Goal: Manage account settings

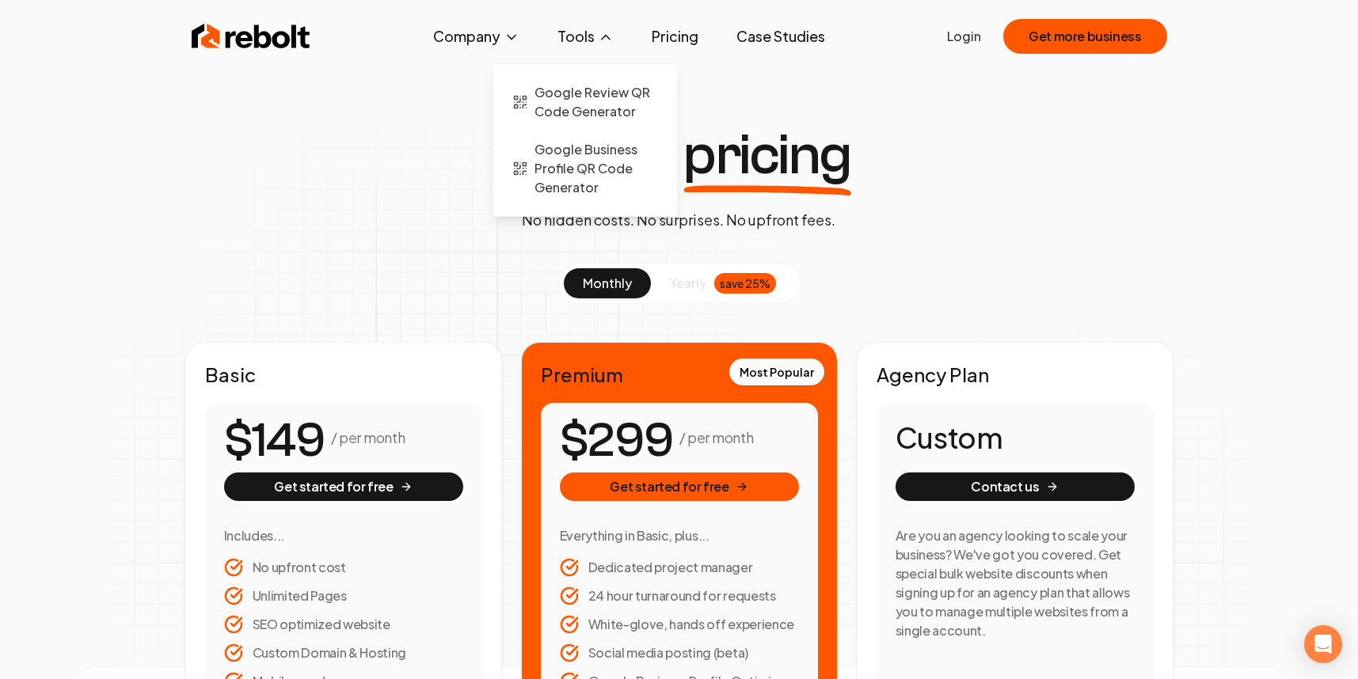
click at [607, 36] on icon at bounding box center [606, 38] width 8 height 4
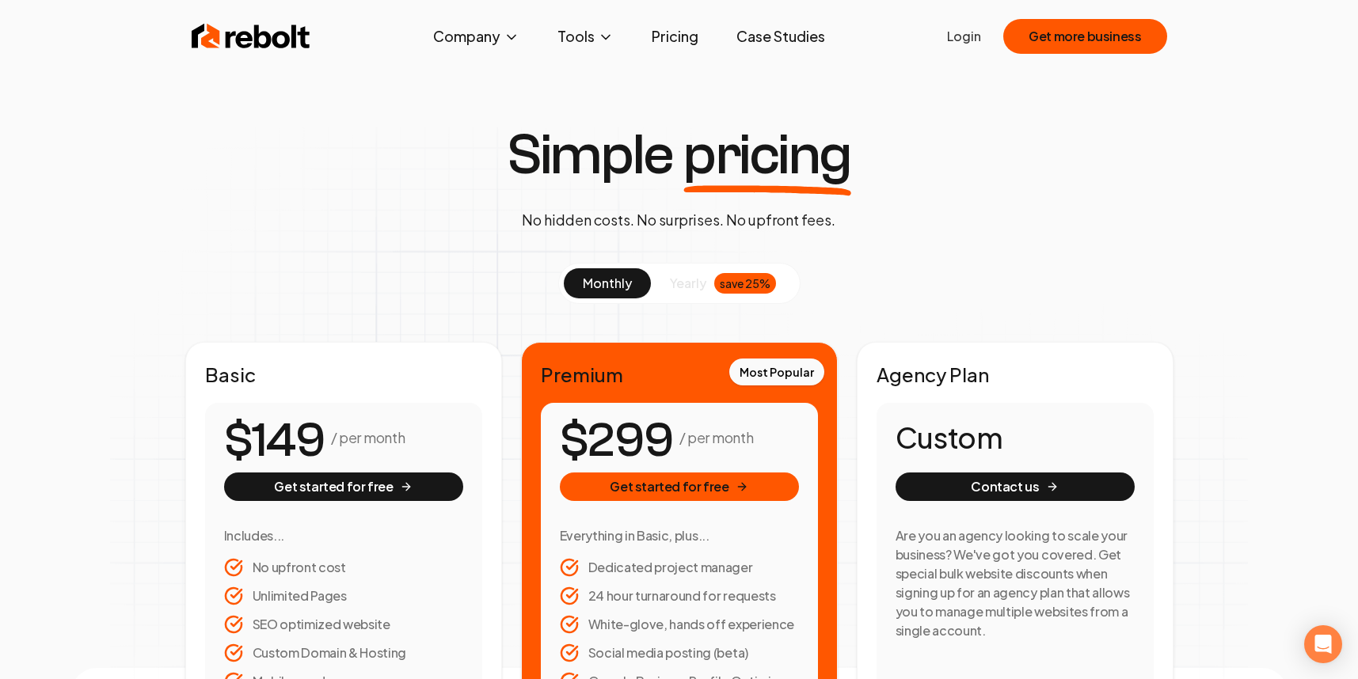
click at [238, 49] on img at bounding box center [251, 37] width 119 height 32
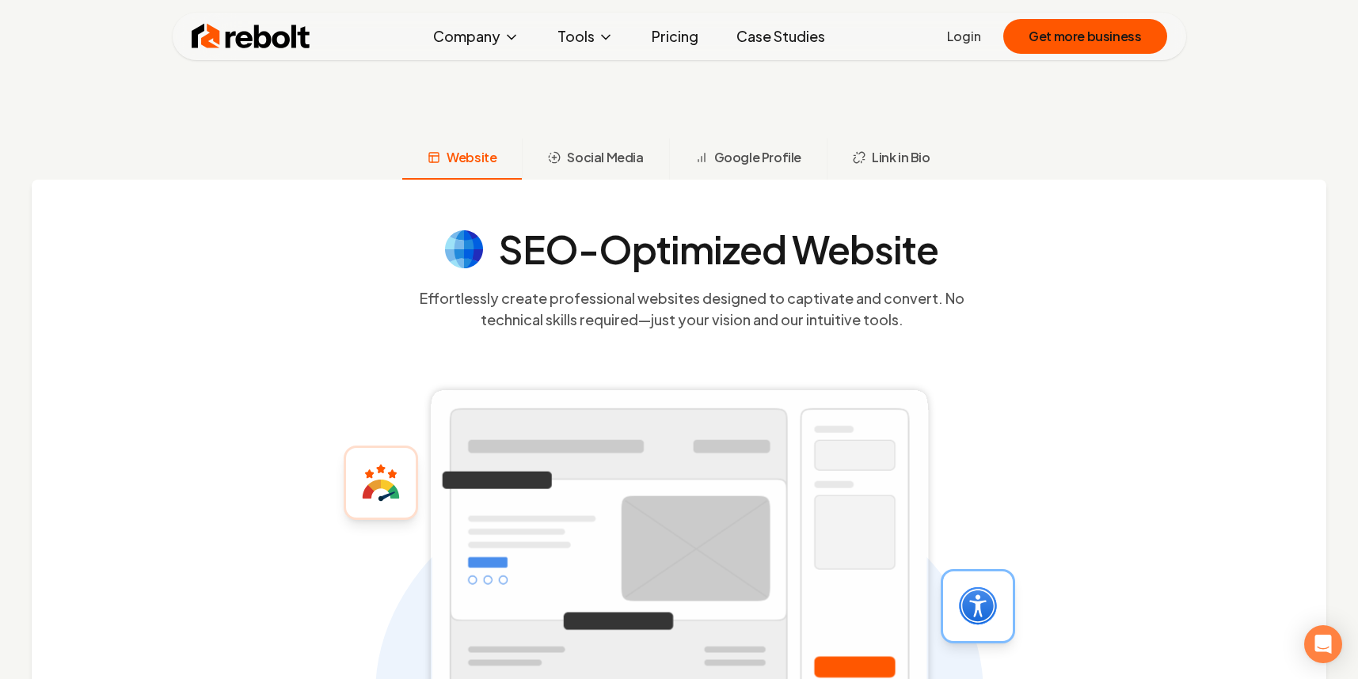
scroll to position [522, 0]
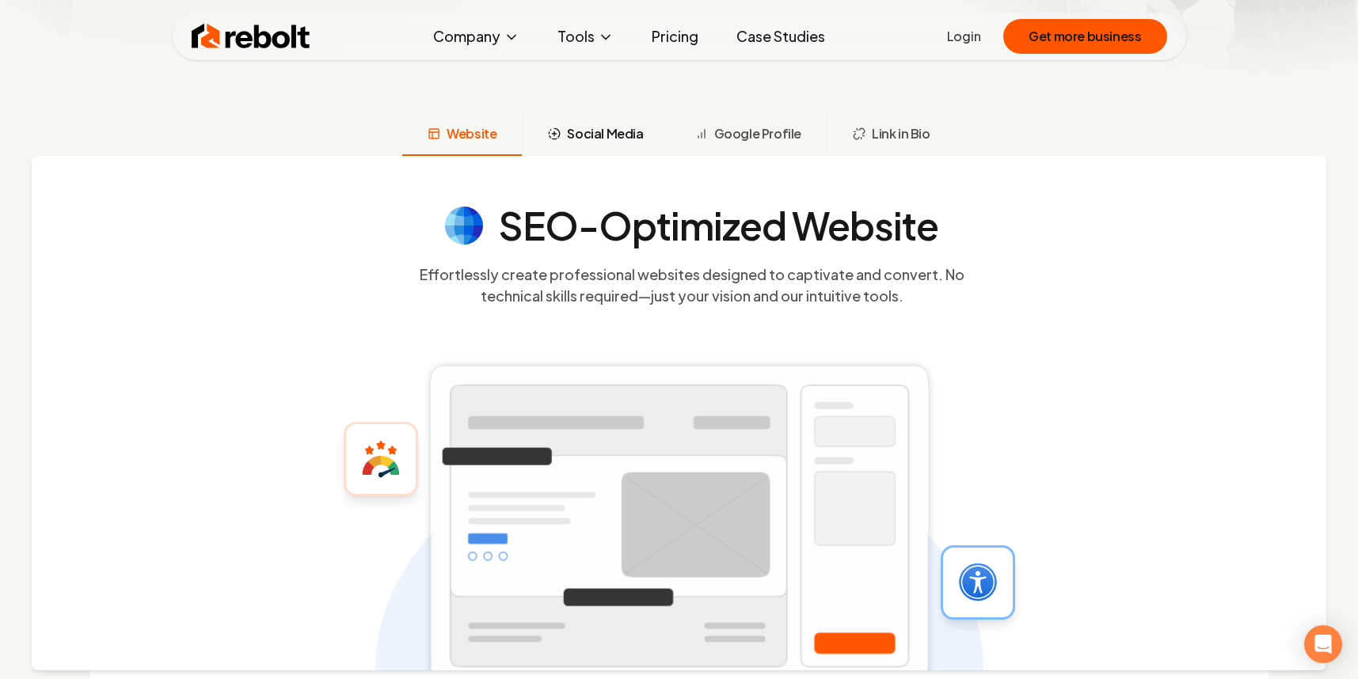
click at [633, 137] on span "Social Media" at bounding box center [605, 133] width 76 height 19
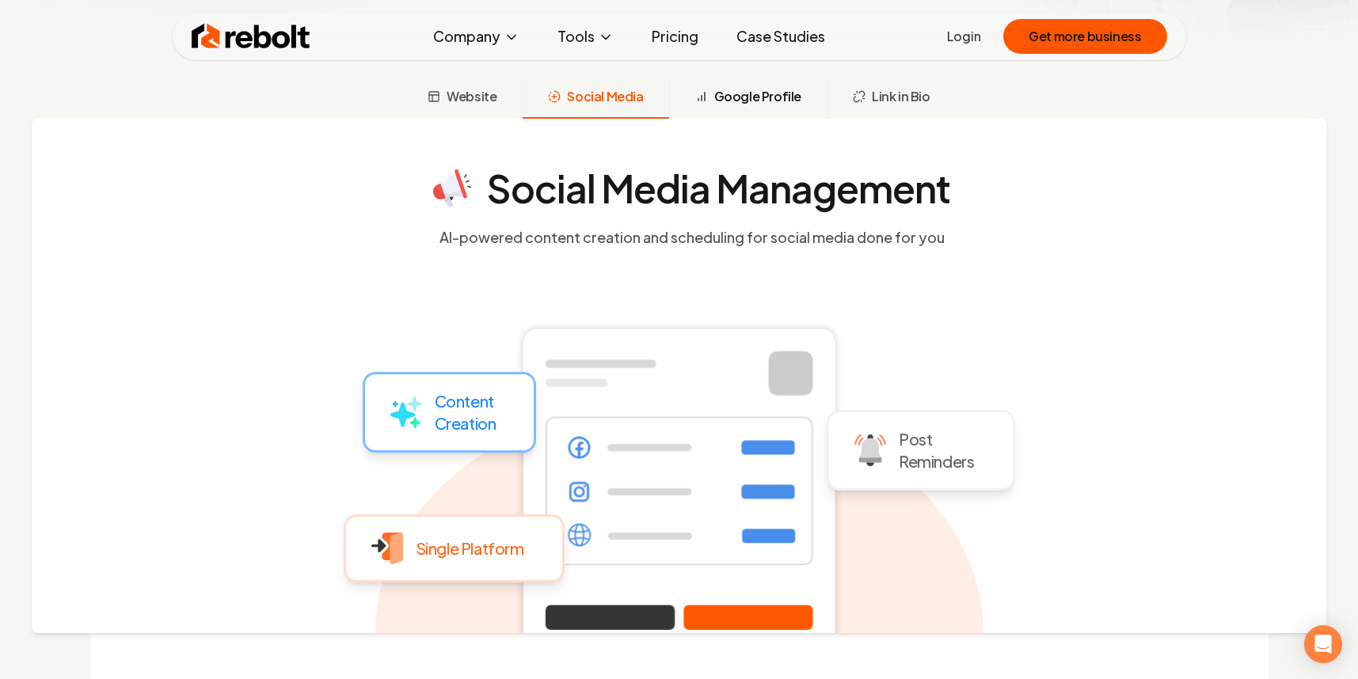
click at [755, 103] on span "Google Profile" at bounding box center [757, 96] width 87 height 19
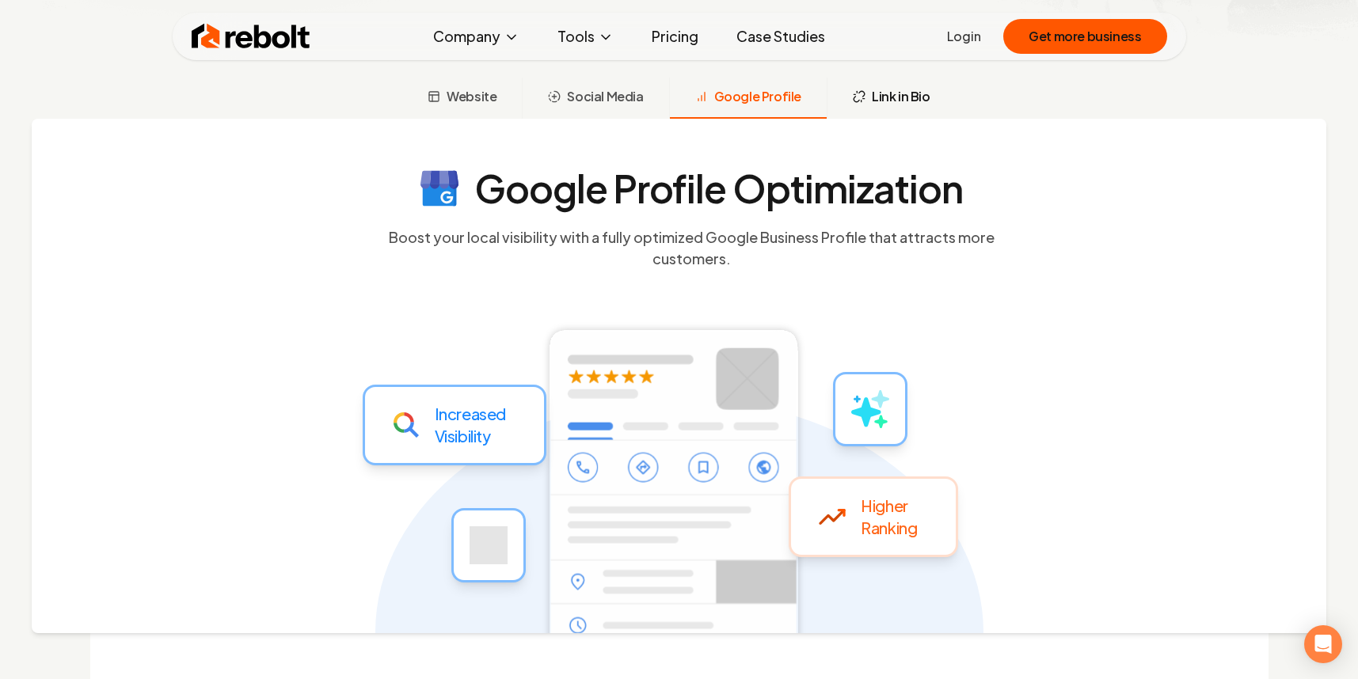
click at [890, 109] on button "Link in Bio" at bounding box center [891, 98] width 129 height 41
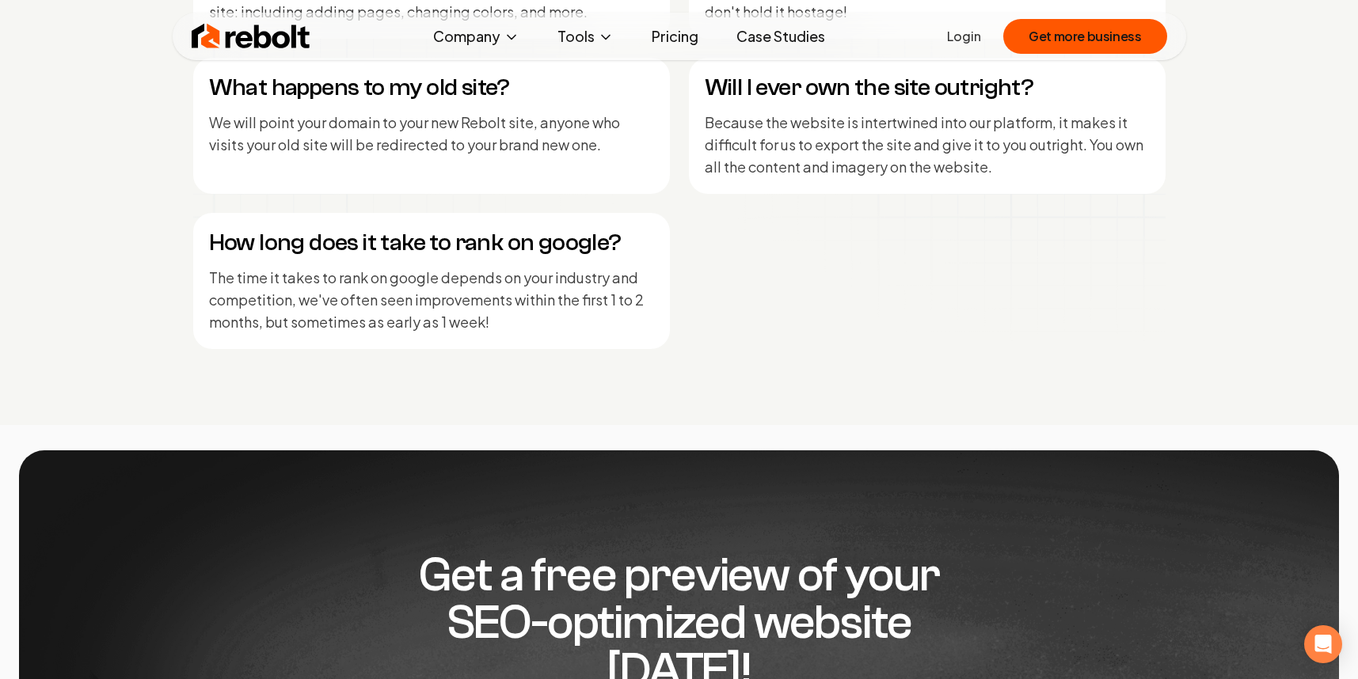
scroll to position [7577, 0]
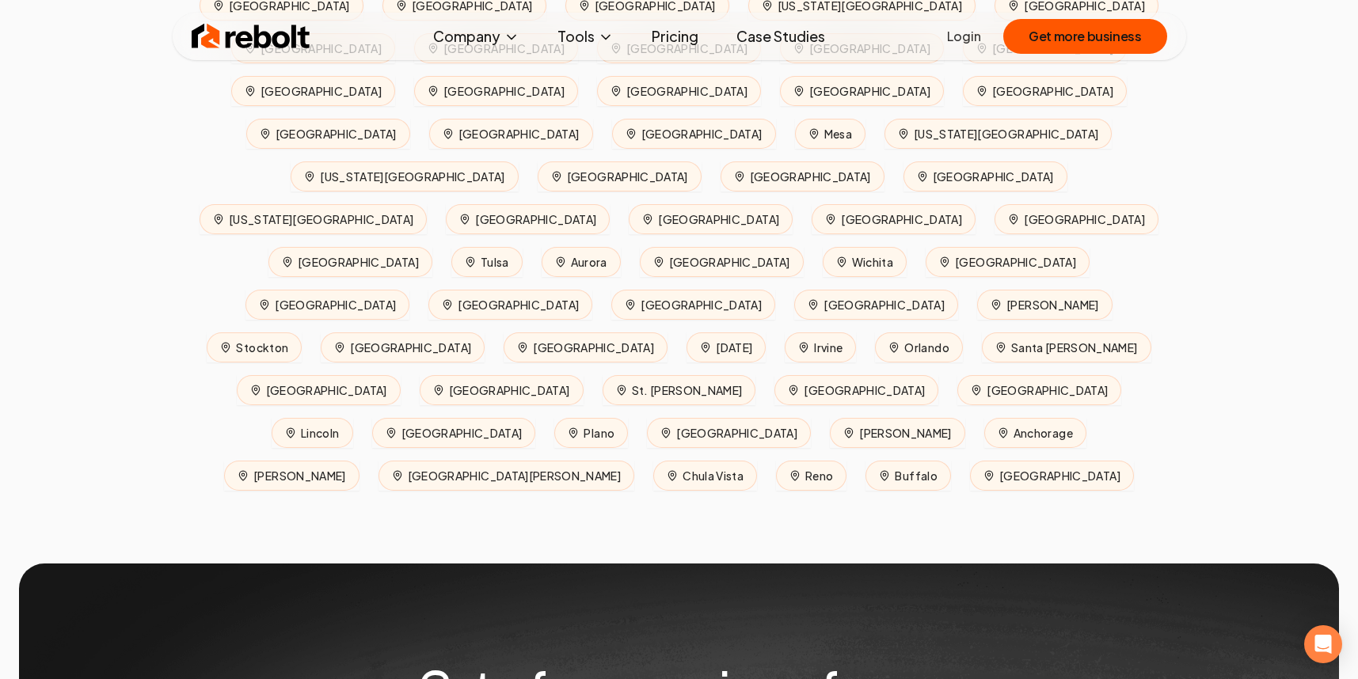
scroll to position [7211, 0]
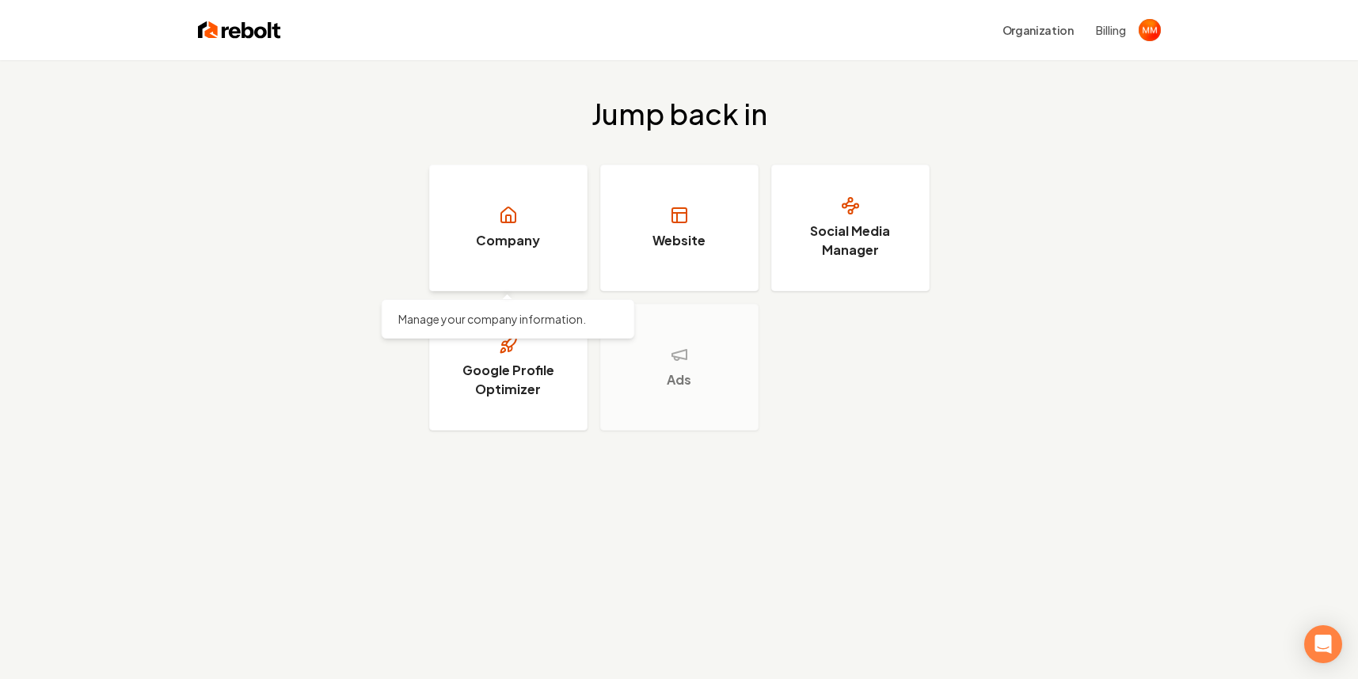
click at [540, 222] on link "Company" at bounding box center [508, 228] width 158 height 127
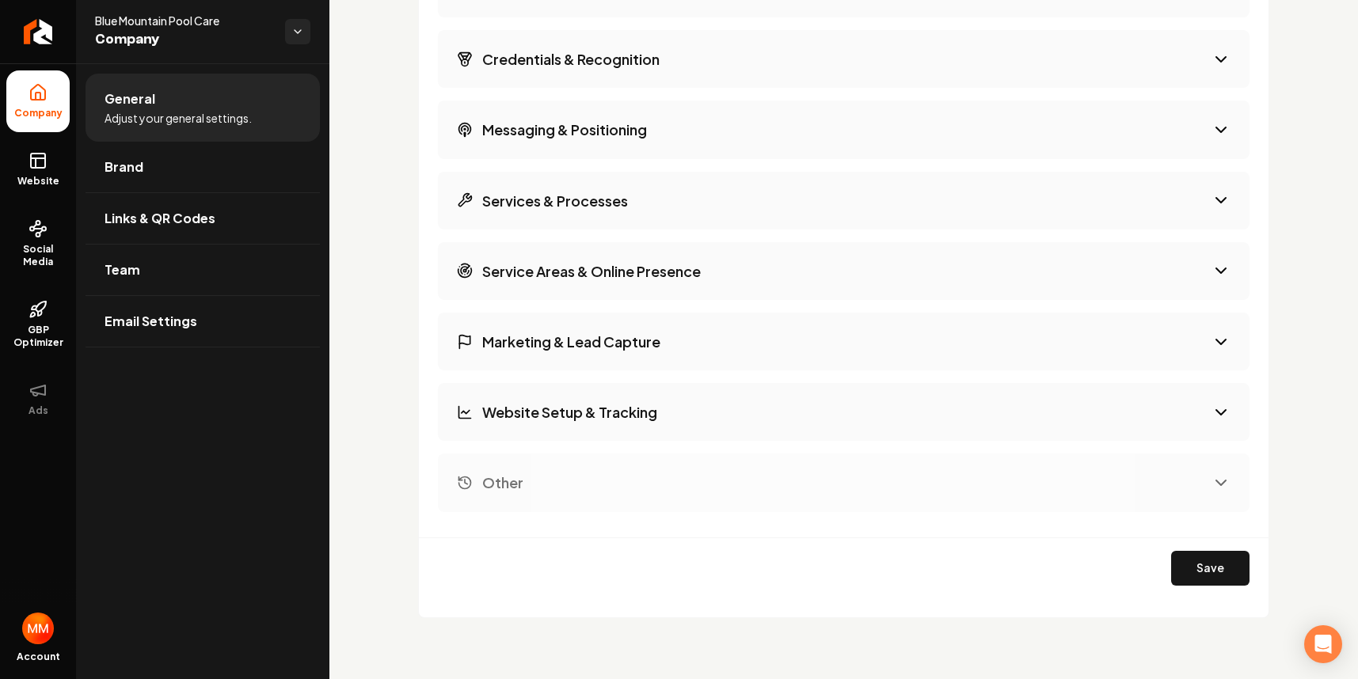
scroll to position [2175, 0]
click at [116, 169] on span "Brand" at bounding box center [124, 167] width 39 height 19
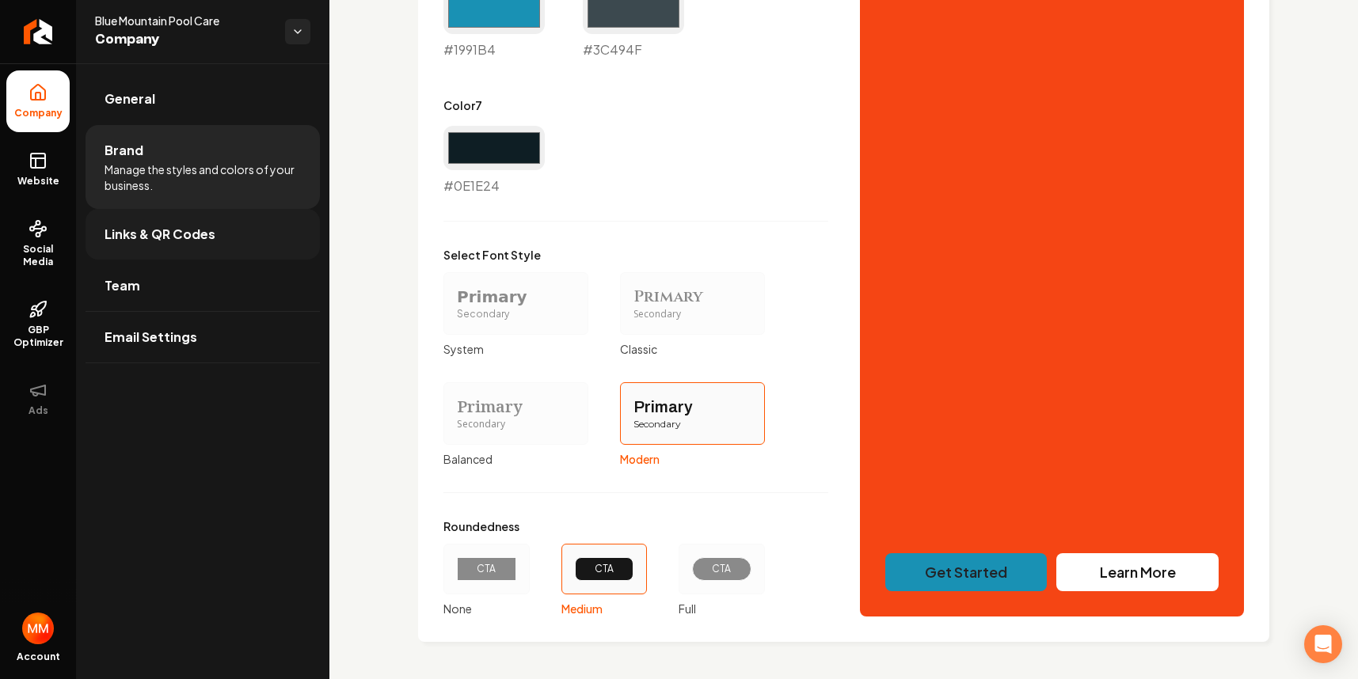
scroll to position [1286, 0]
click at [221, 239] on link "Links & QR Codes" at bounding box center [203, 234] width 234 height 51
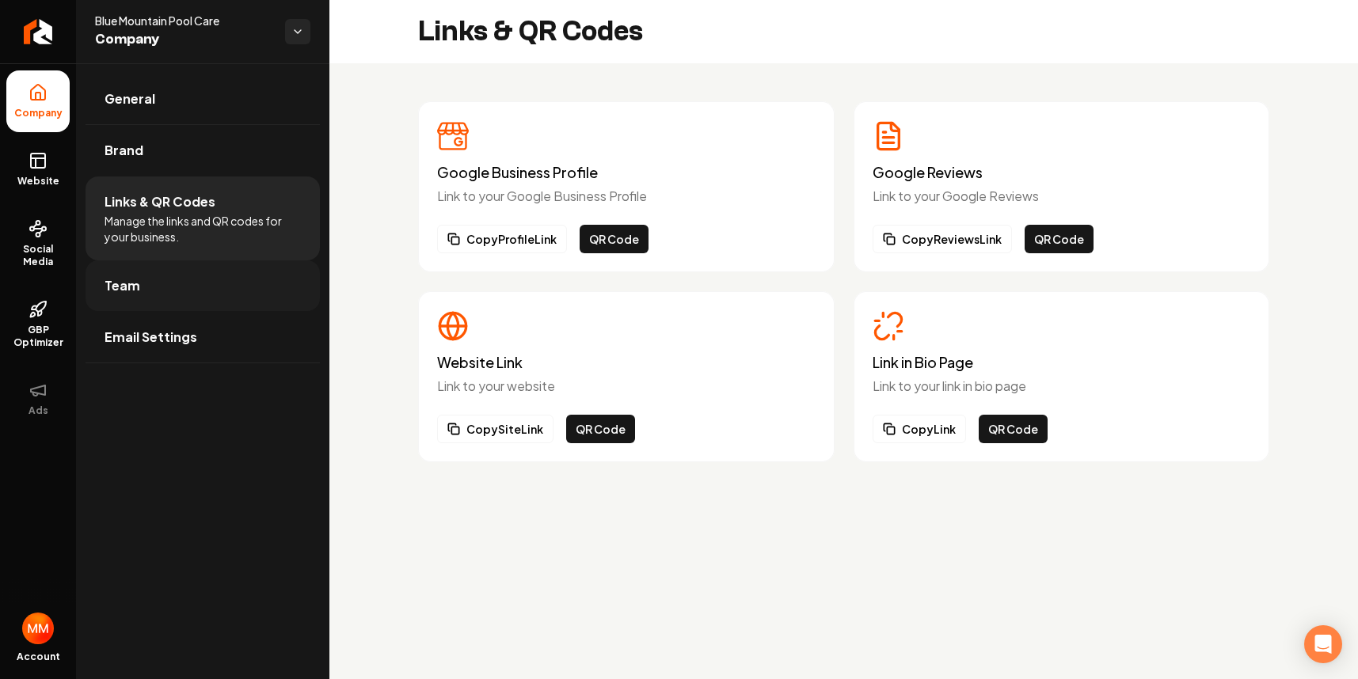
click at [164, 289] on link "Team" at bounding box center [203, 286] width 234 height 51
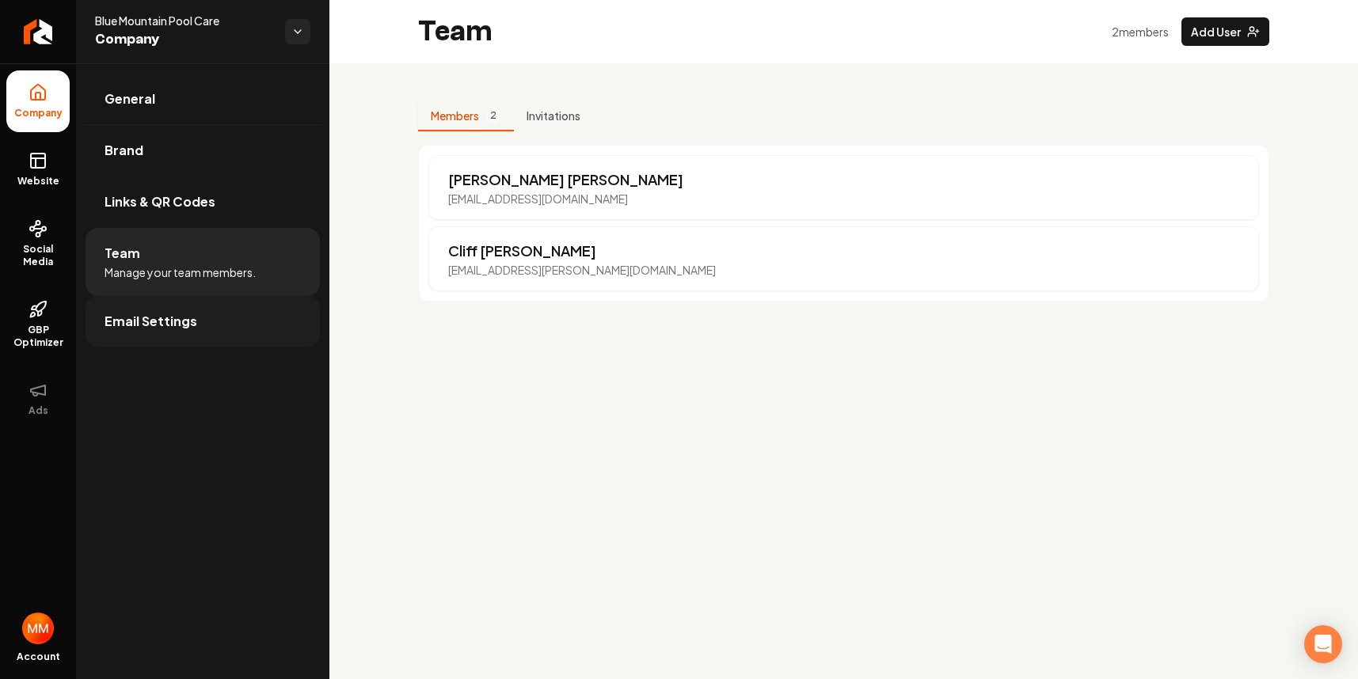
click at [154, 315] on span "Email Settings" at bounding box center [151, 321] width 93 height 19
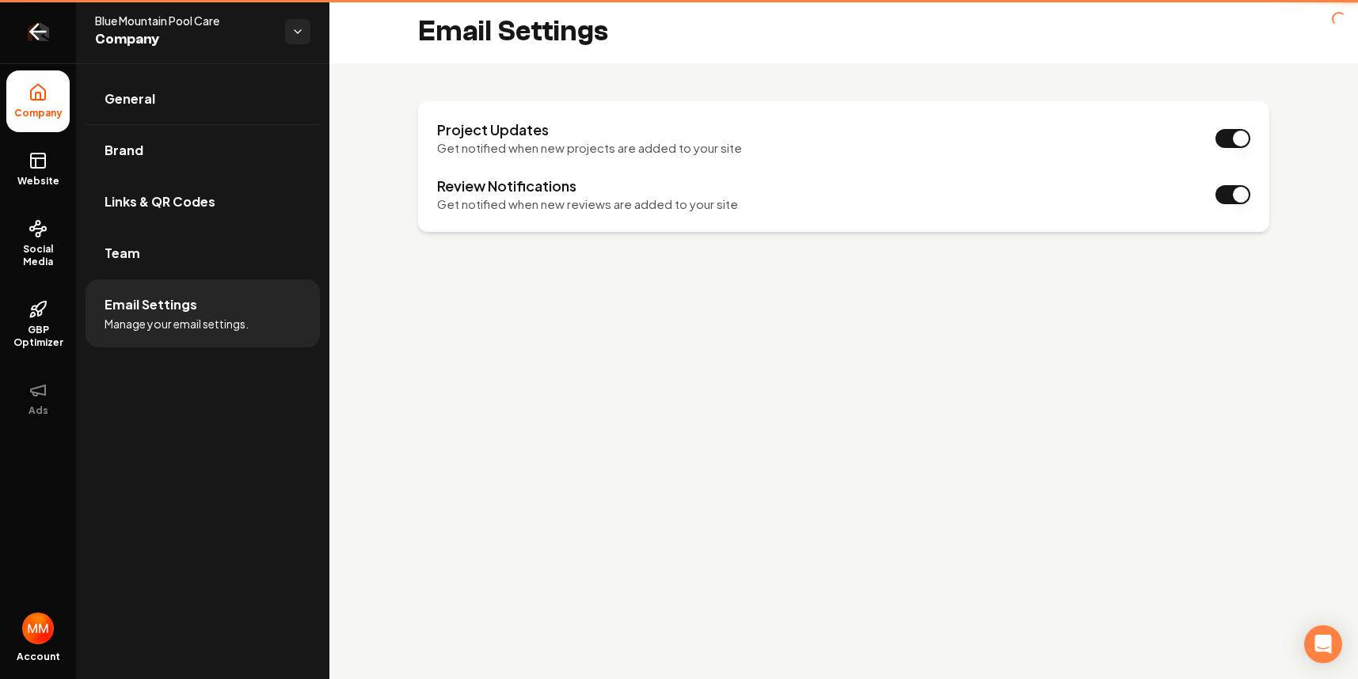
click at [47, 42] on icon "Return to dashboard" at bounding box center [37, 31] width 25 height 25
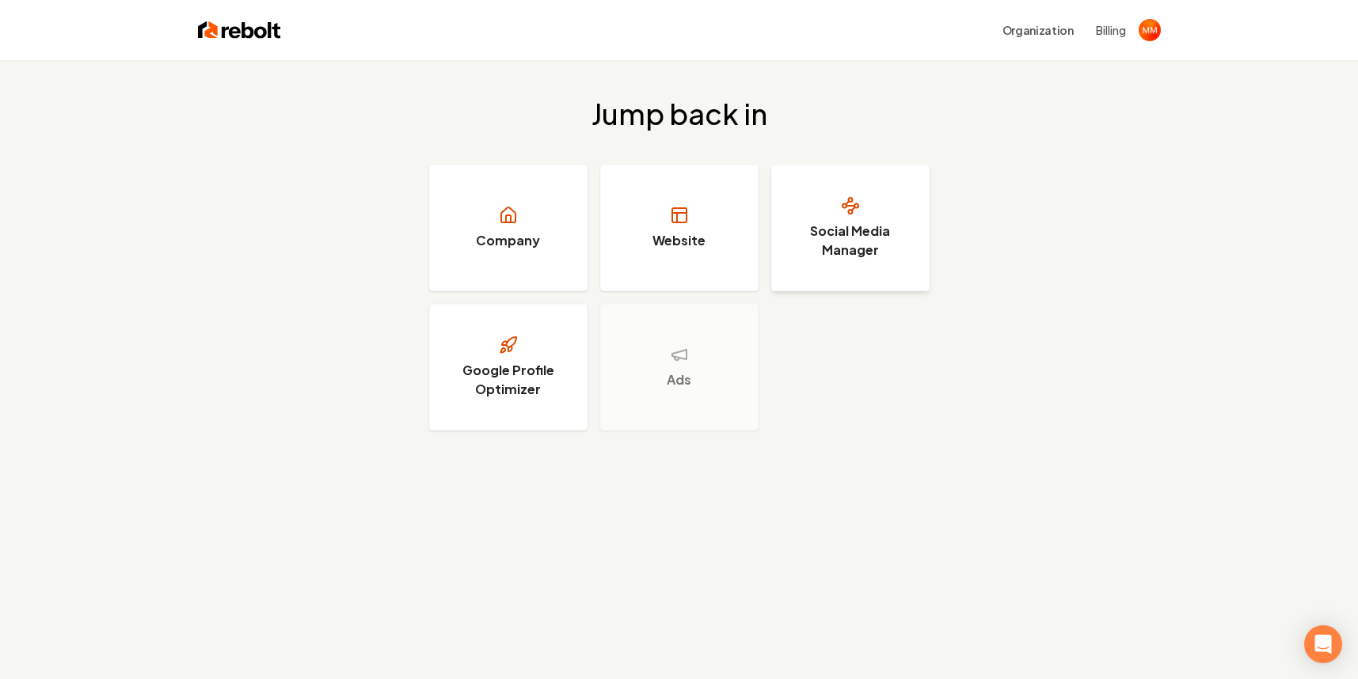
drag, startPoint x: 1011, startPoint y: 67, endPoint x: 843, endPoint y: 237, distance: 238.5
click at [1011, 67] on div "Jump back in Company Website Social Media Manager Google Profile Optimizer Ads" at bounding box center [679, 264] width 1358 height 409
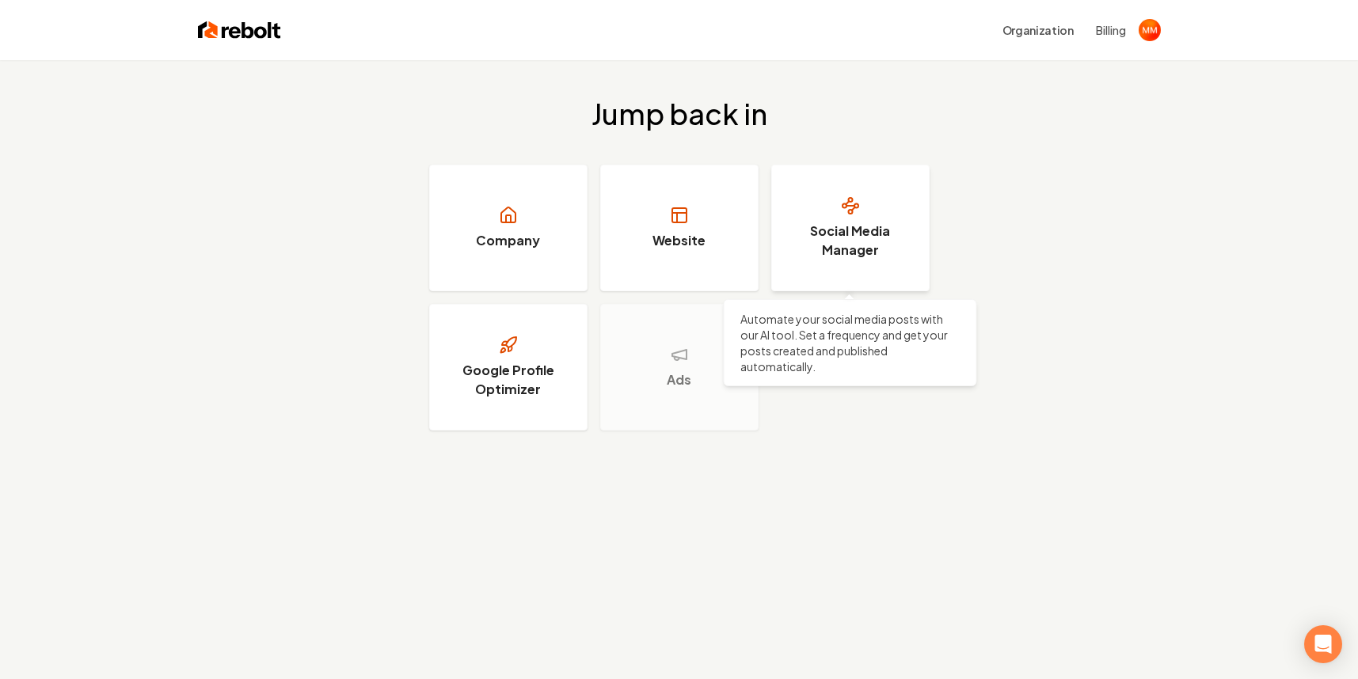
click at [838, 238] on h3 "Social Media Manager" at bounding box center [850, 241] width 119 height 38
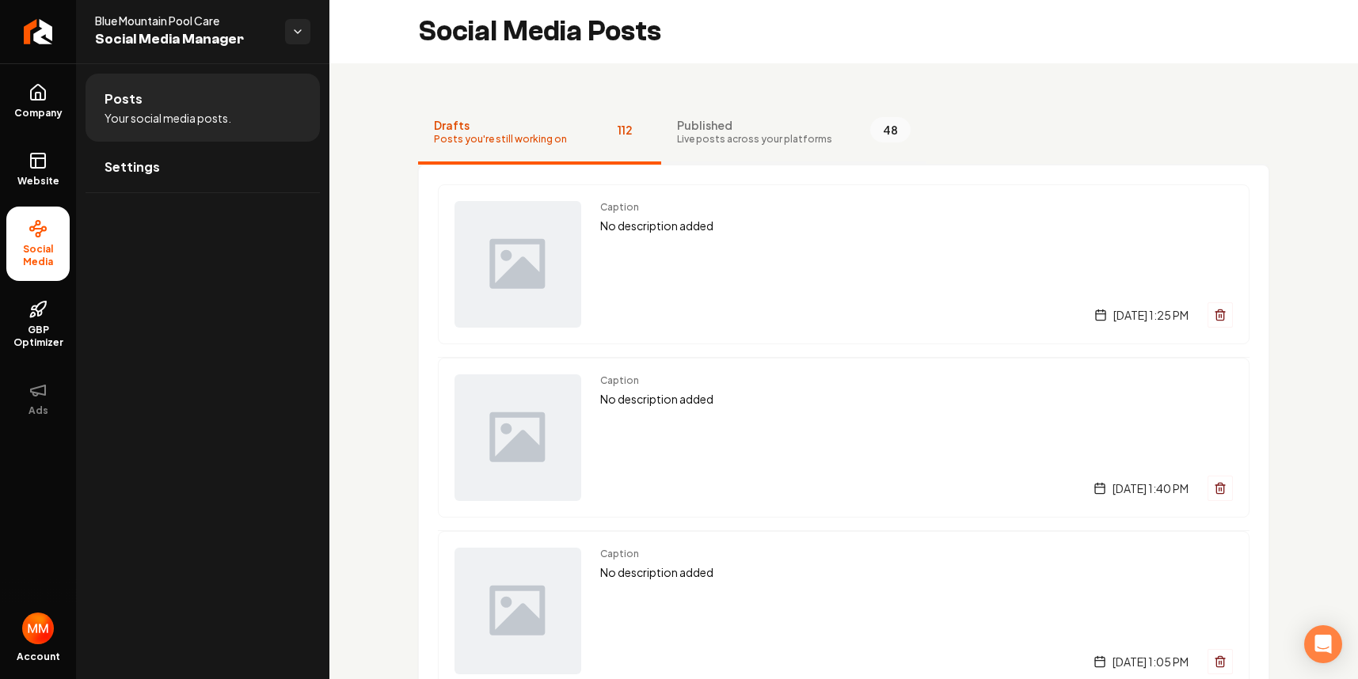
click at [777, 139] on span "Live posts across your platforms" at bounding box center [754, 139] width 155 height 13
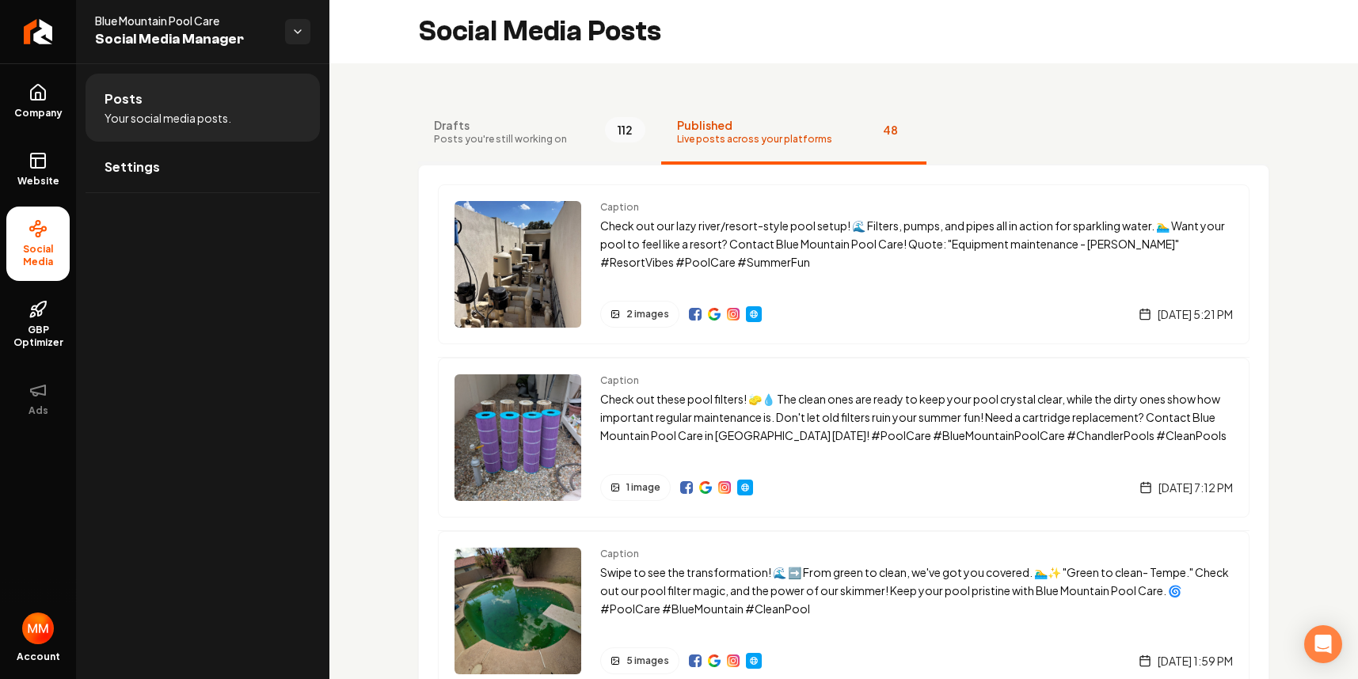
click at [502, 122] on span "Drafts" at bounding box center [500, 125] width 133 height 16
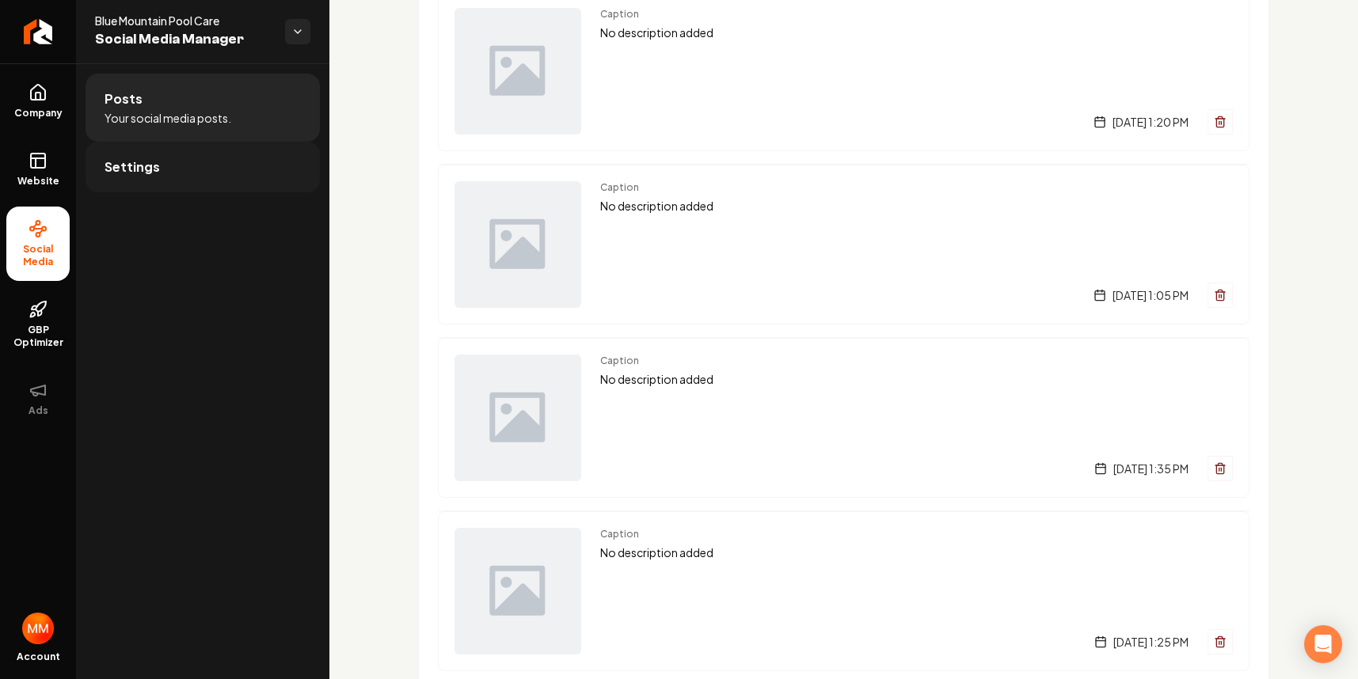
scroll to position [15720, 0]
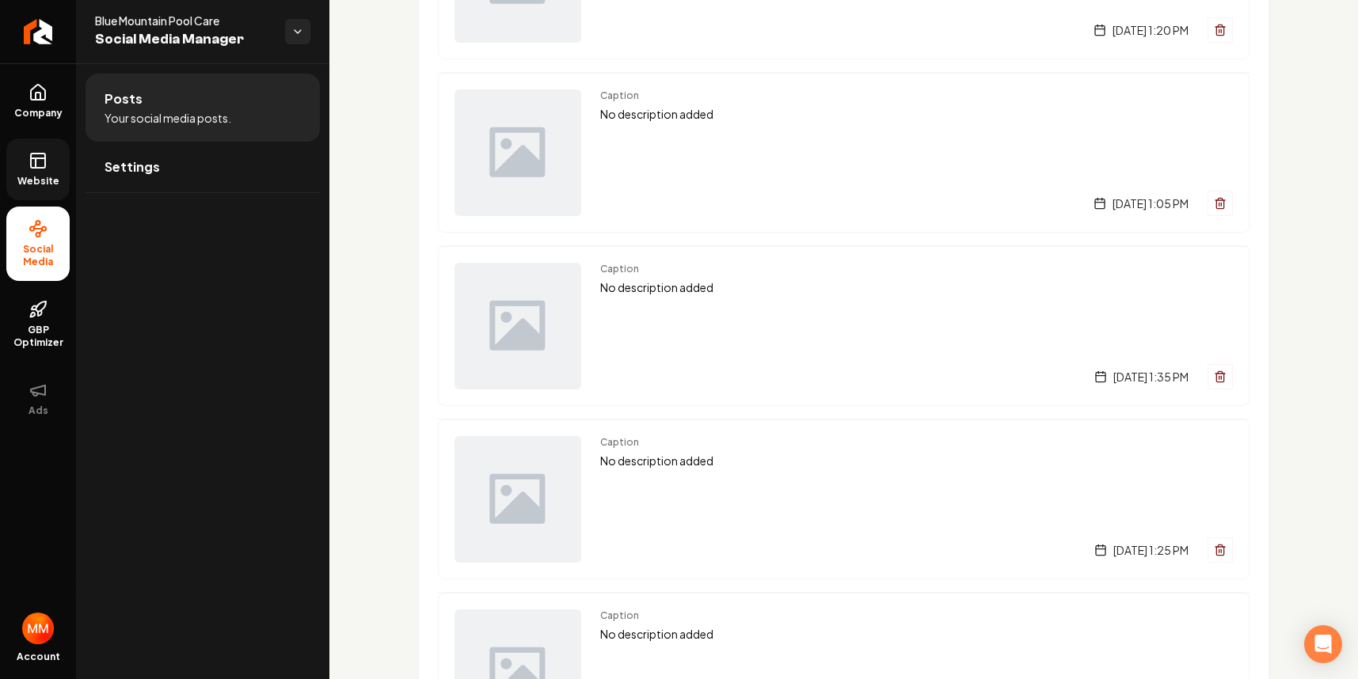
click at [48, 154] on link "Website" at bounding box center [37, 170] width 63 height 62
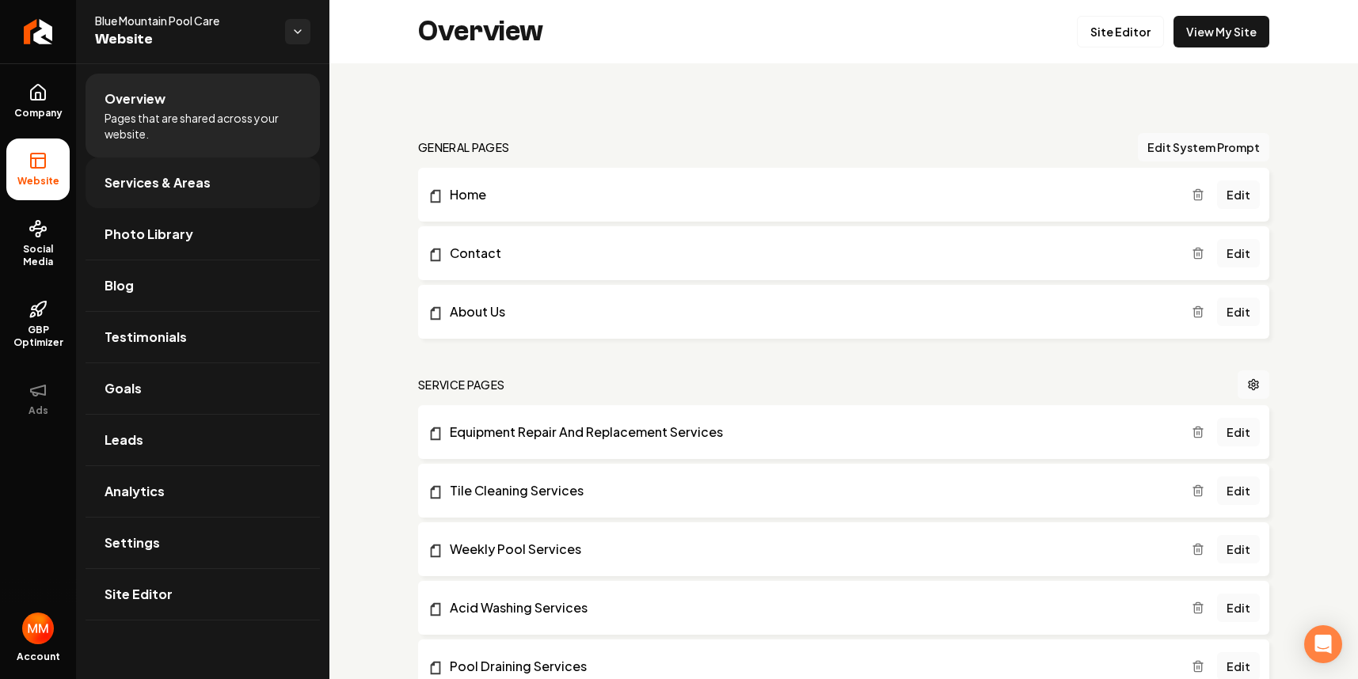
click at [207, 173] on link "Services & Areas" at bounding box center [203, 183] width 234 height 51
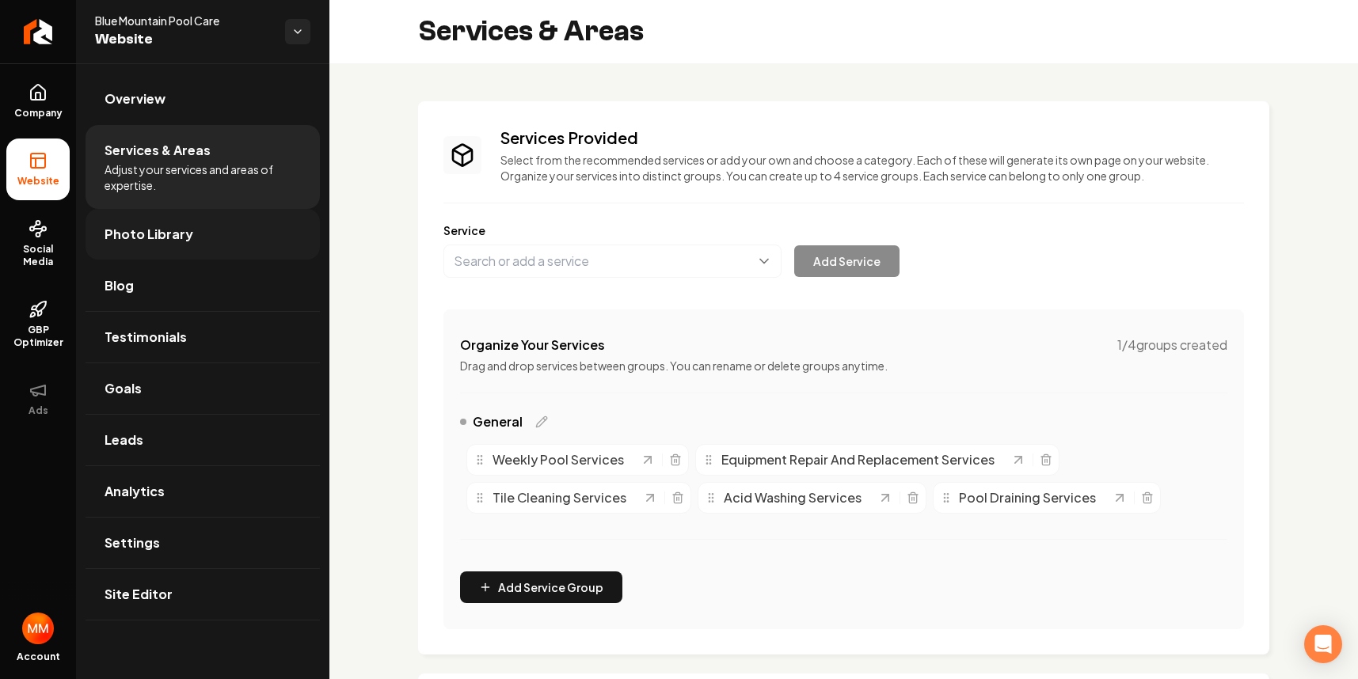
click at [191, 226] on link "Photo Library" at bounding box center [203, 234] width 234 height 51
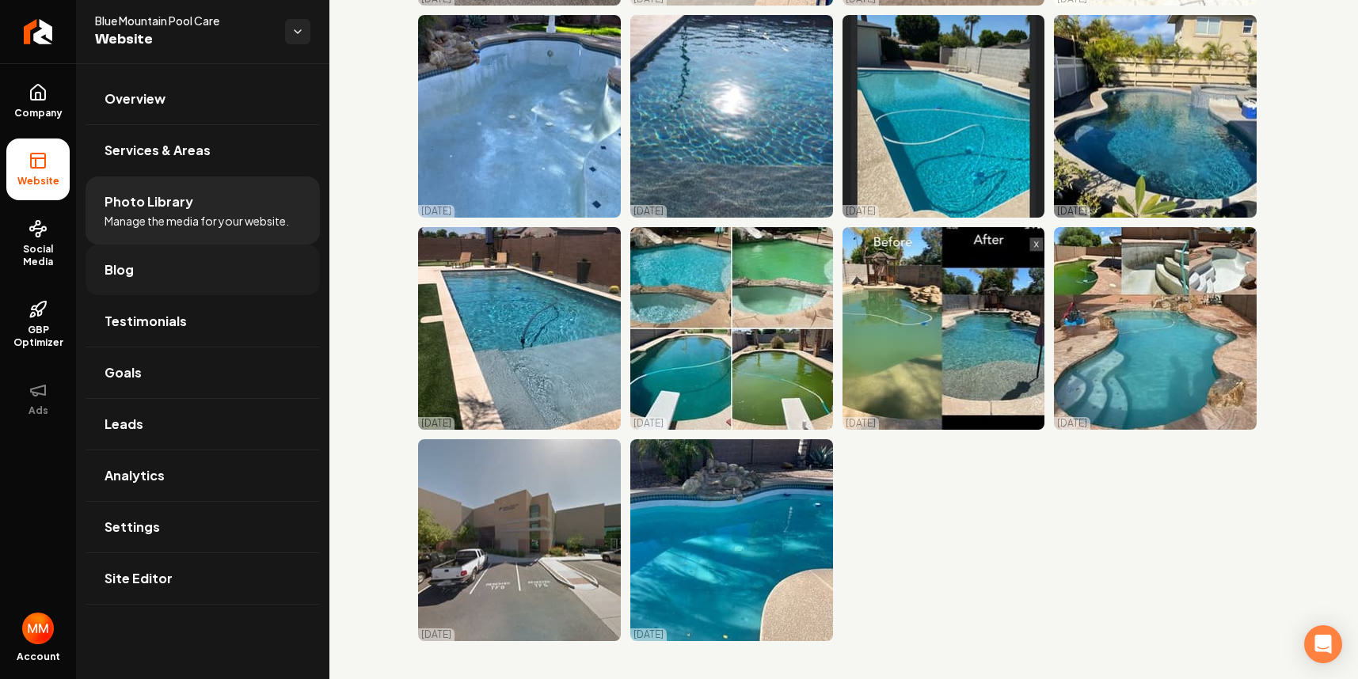
scroll to position [3479, 0]
click at [176, 281] on link "Blog" at bounding box center [203, 270] width 234 height 51
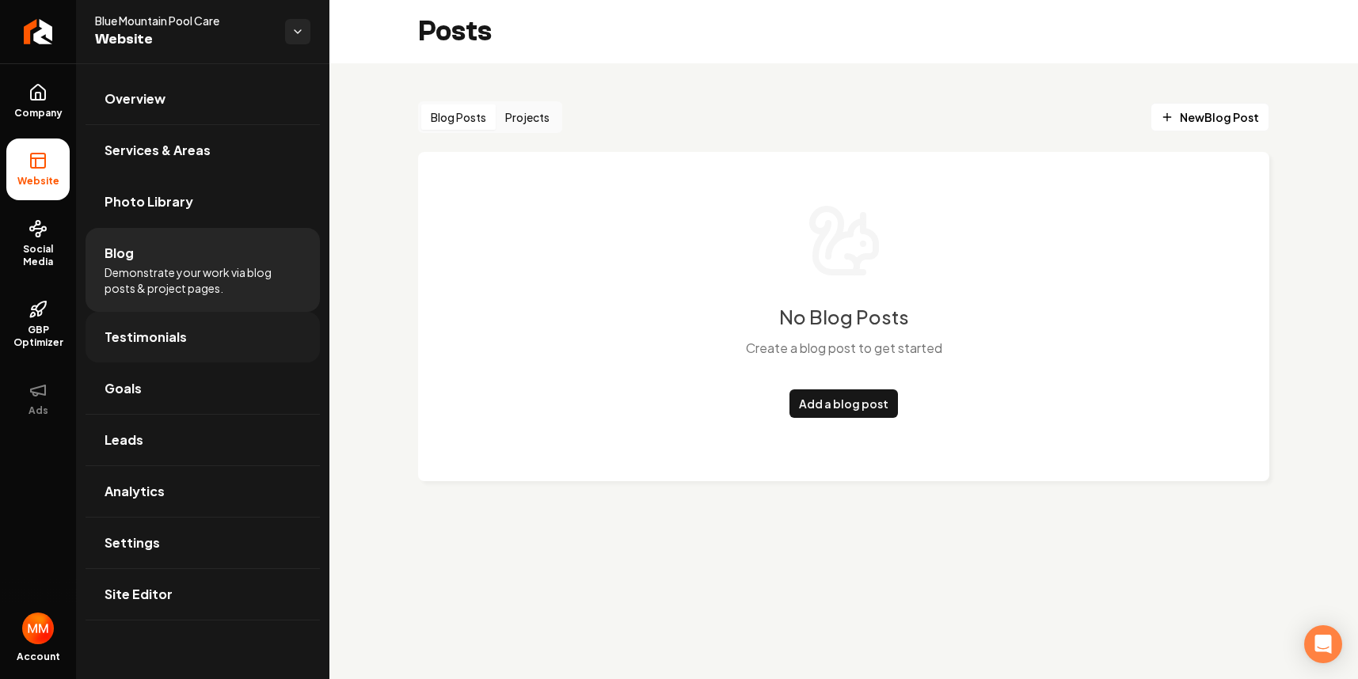
click at [163, 331] on span "Testimonials" at bounding box center [146, 337] width 82 height 19
click at [48, 232] on link "Social Media" at bounding box center [37, 244] width 63 height 74
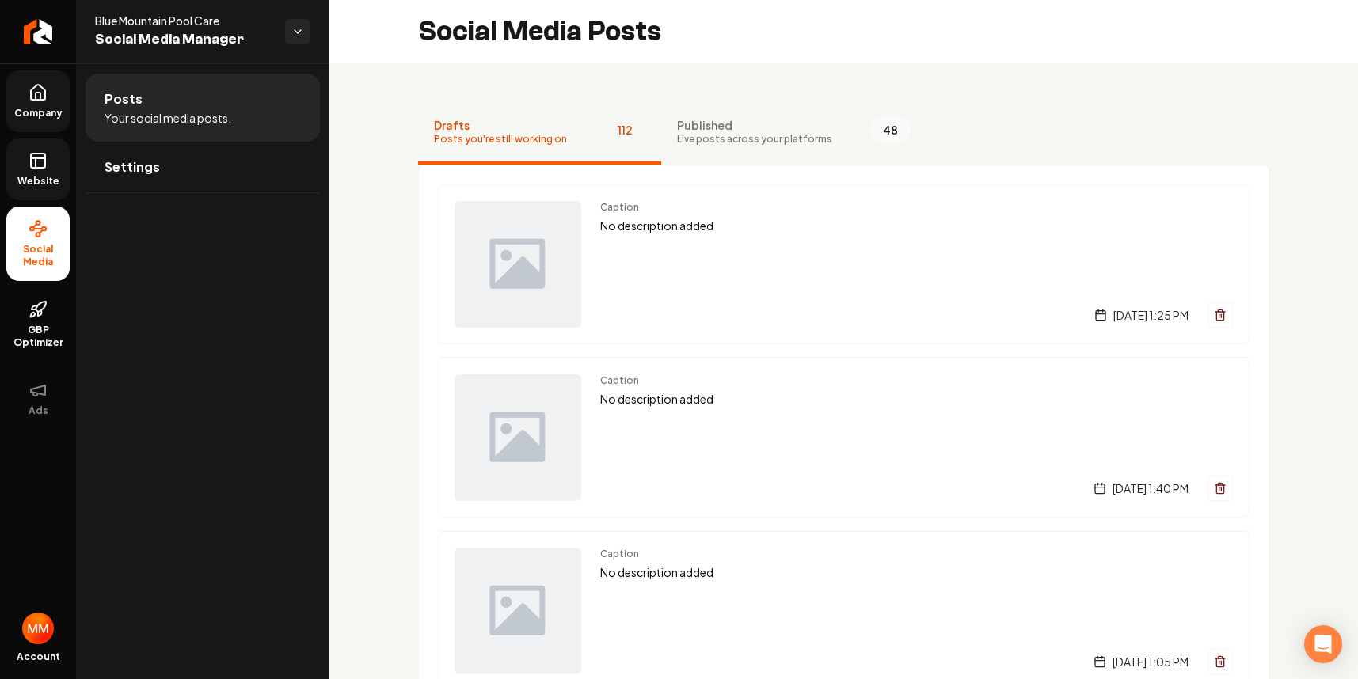
click at [44, 108] on span "Company" at bounding box center [38, 113] width 61 height 13
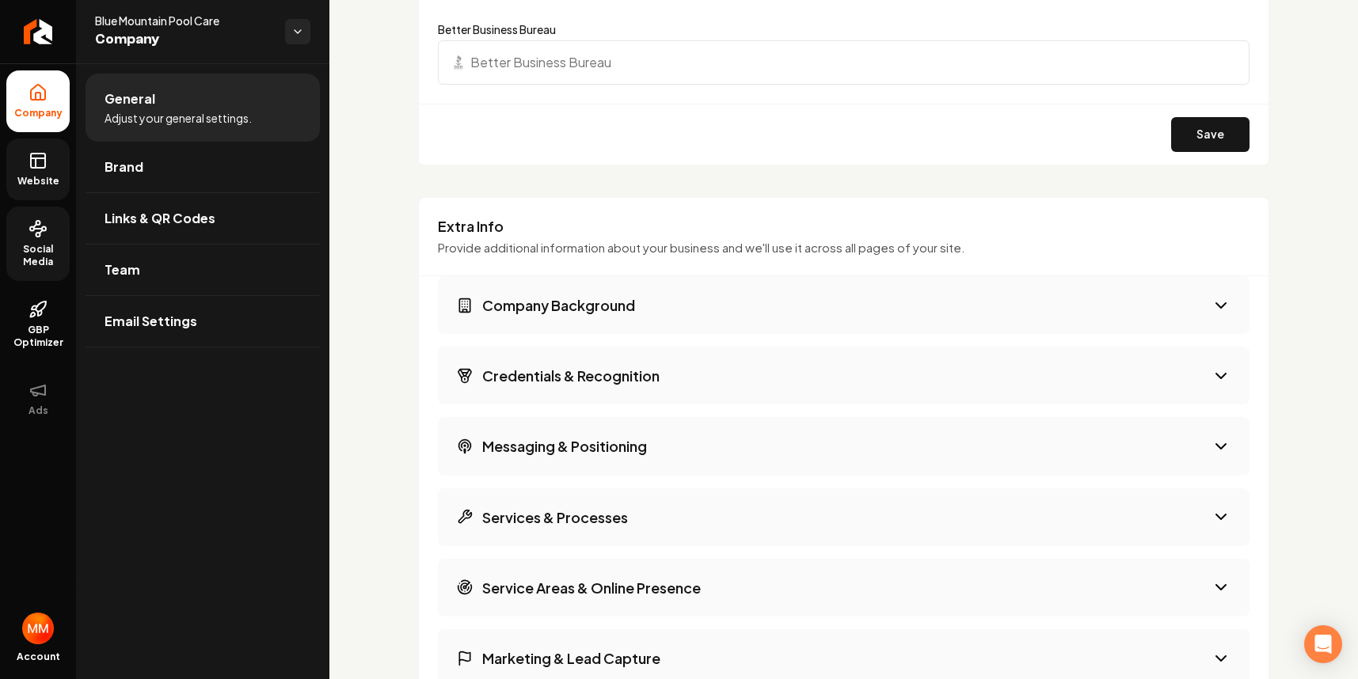
scroll to position [1927, 0]
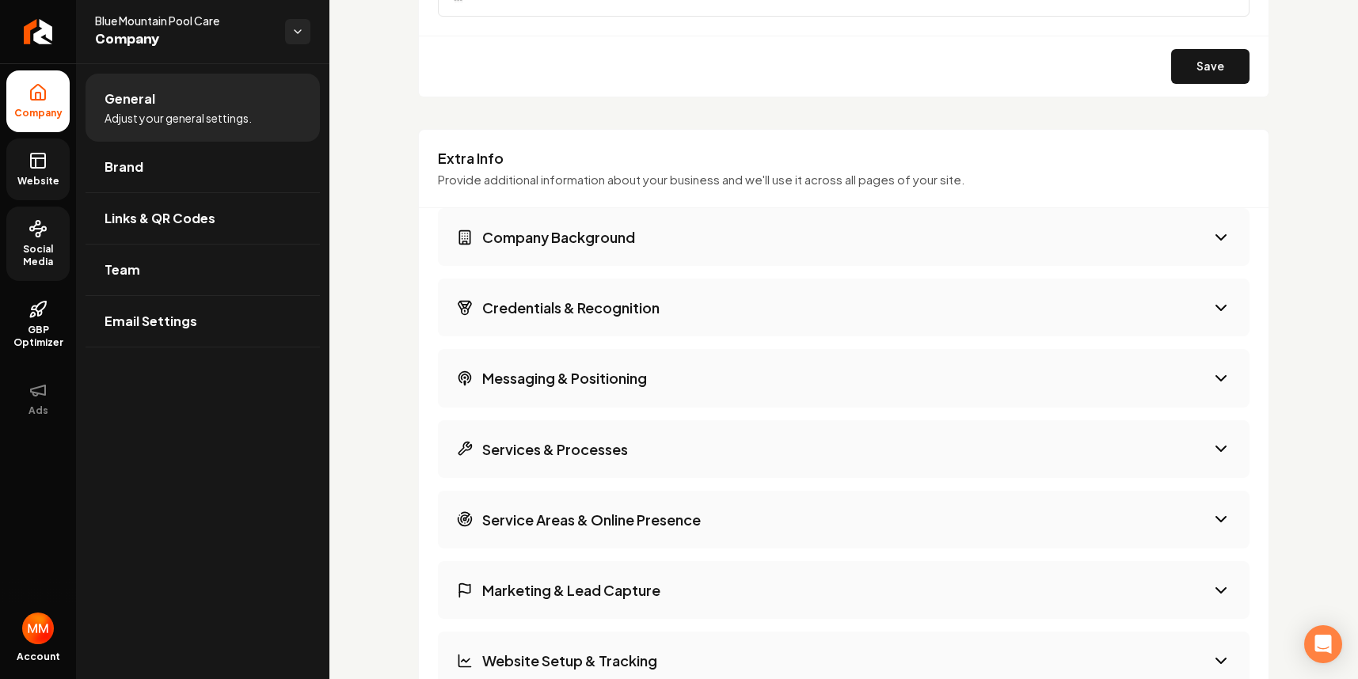
click at [805, 242] on button "Company Background" at bounding box center [844, 237] width 812 height 58
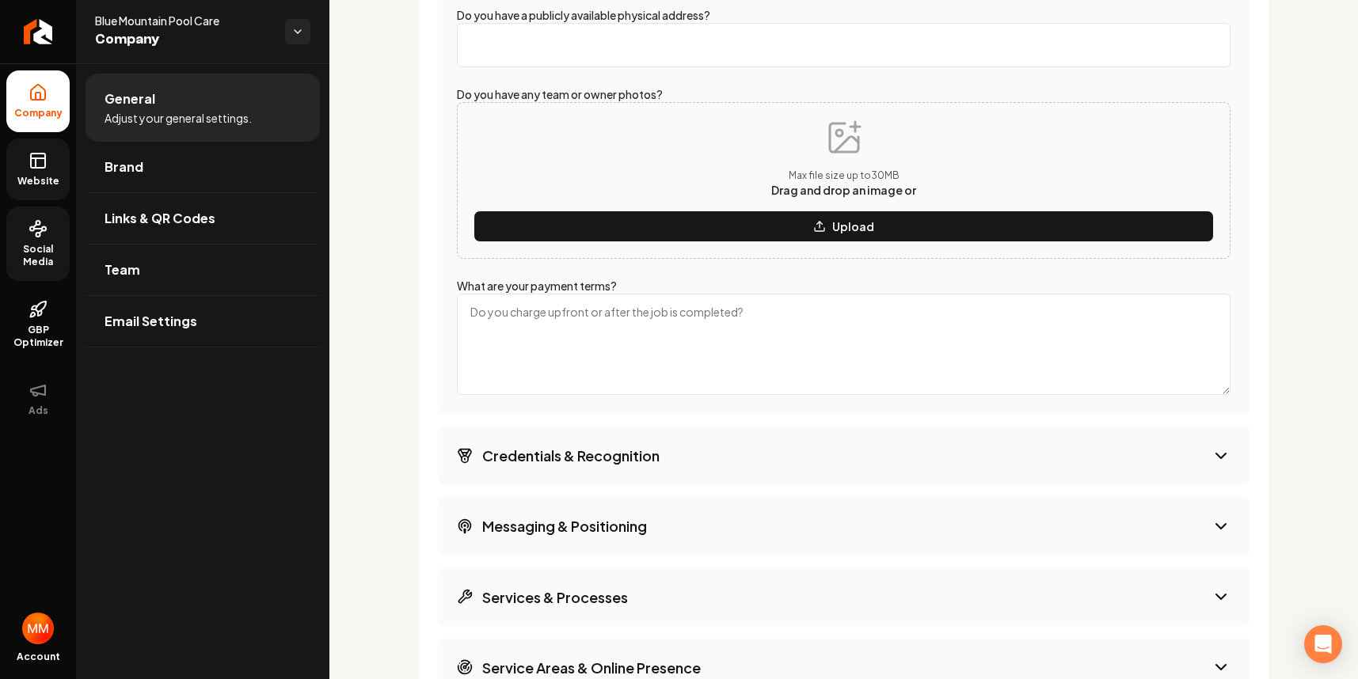
scroll to position [2710, 0]
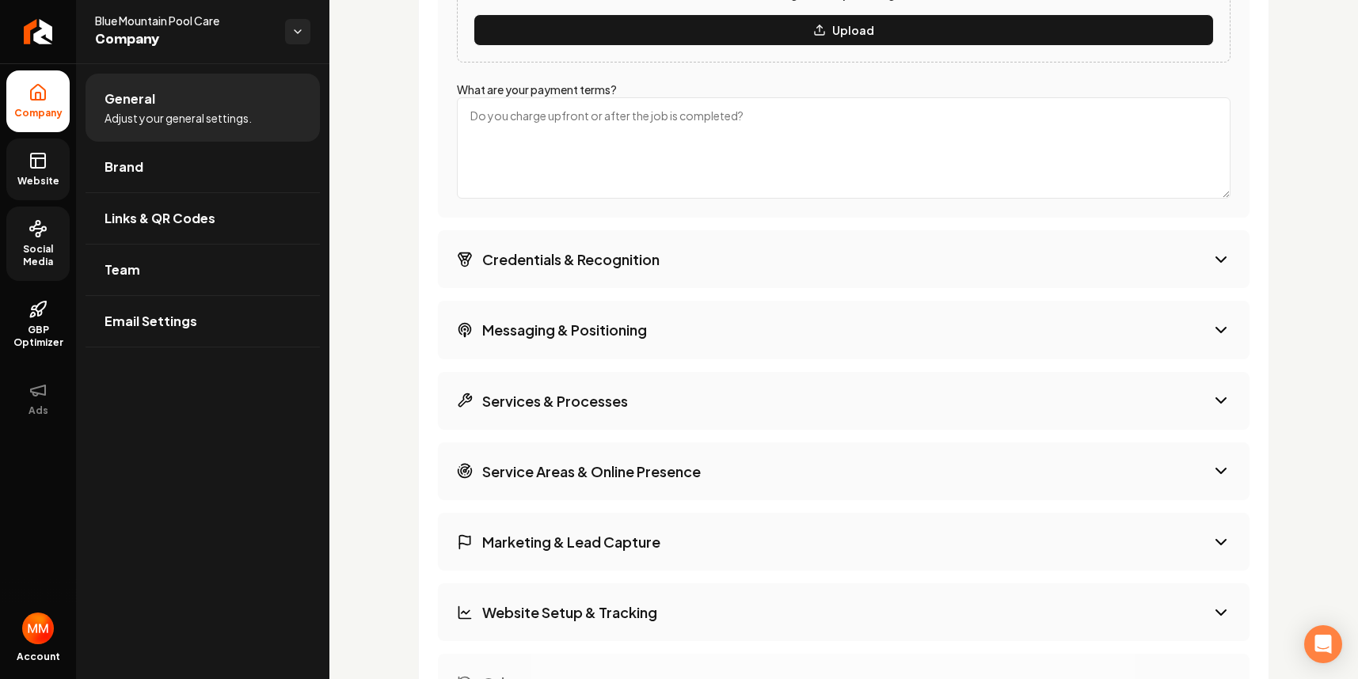
click at [744, 262] on button "Credentials & Recognition" at bounding box center [844, 259] width 812 height 58
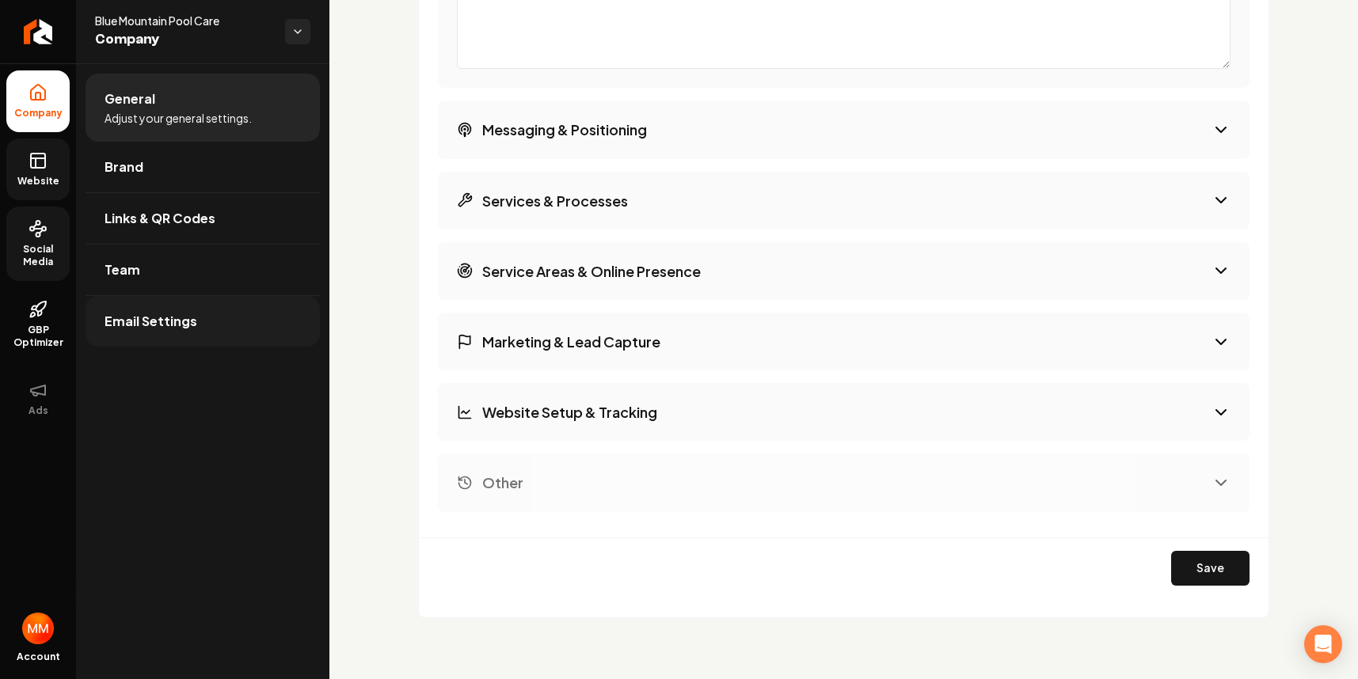
scroll to position [2604, 0]
click at [48, 44] on link "Return to dashboard" at bounding box center [38, 31] width 76 height 63
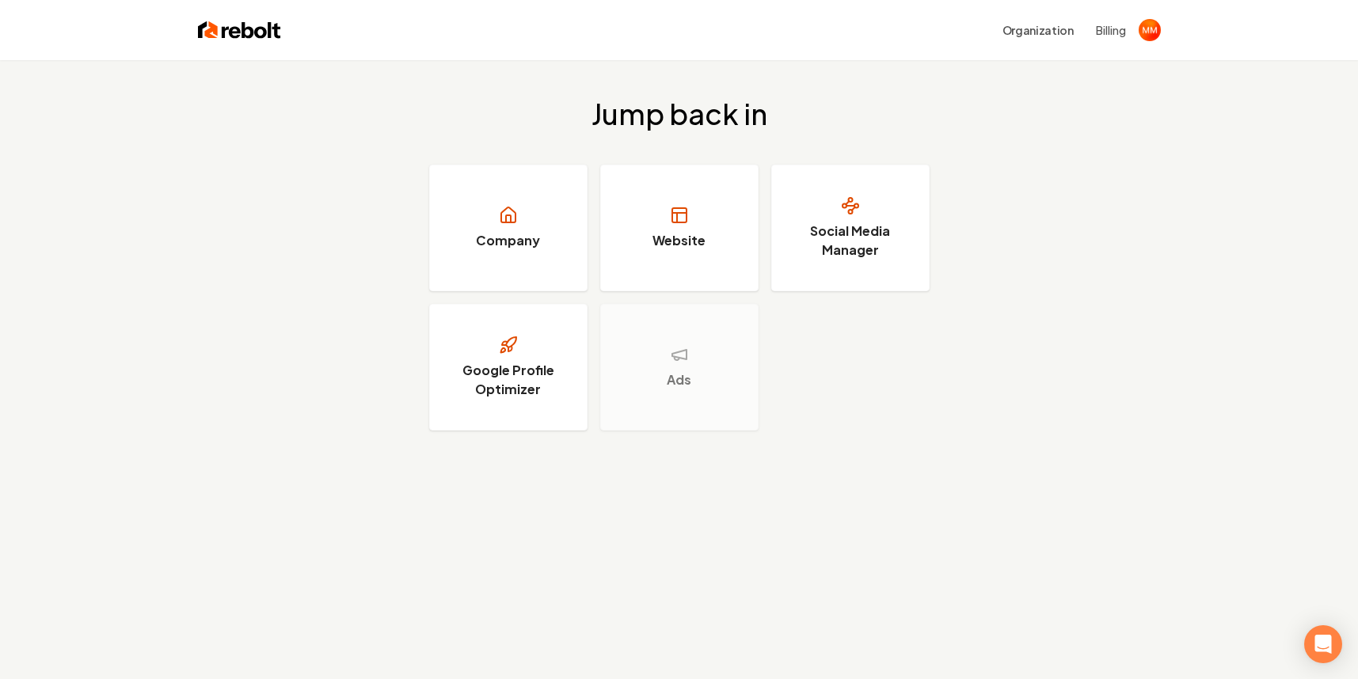
click at [269, 29] on img at bounding box center [239, 30] width 83 height 22
